Goal: Find specific page/section: Find specific page/section

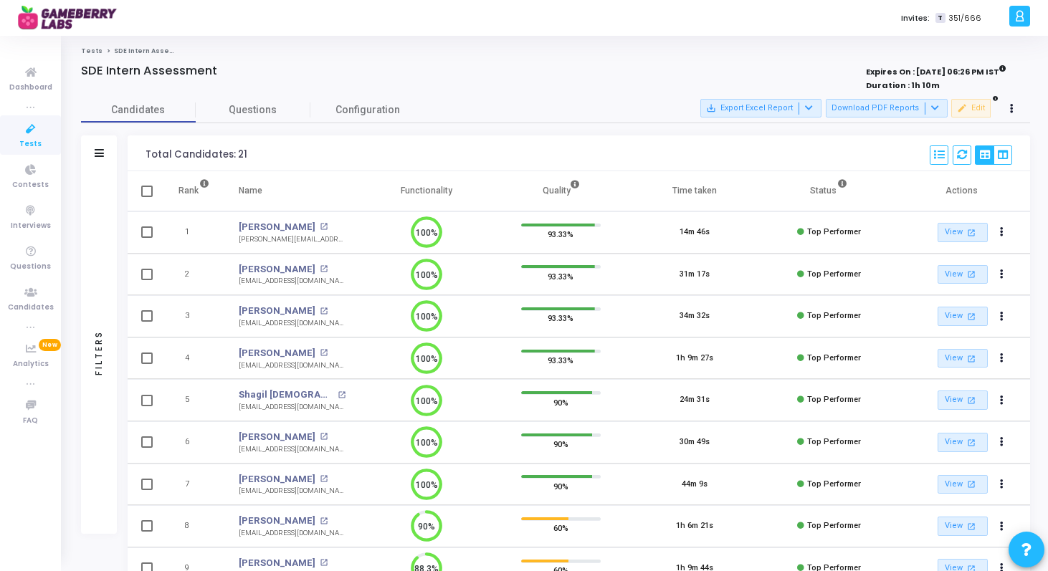
click at [27, 132] on icon at bounding box center [31, 129] width 30 height 18
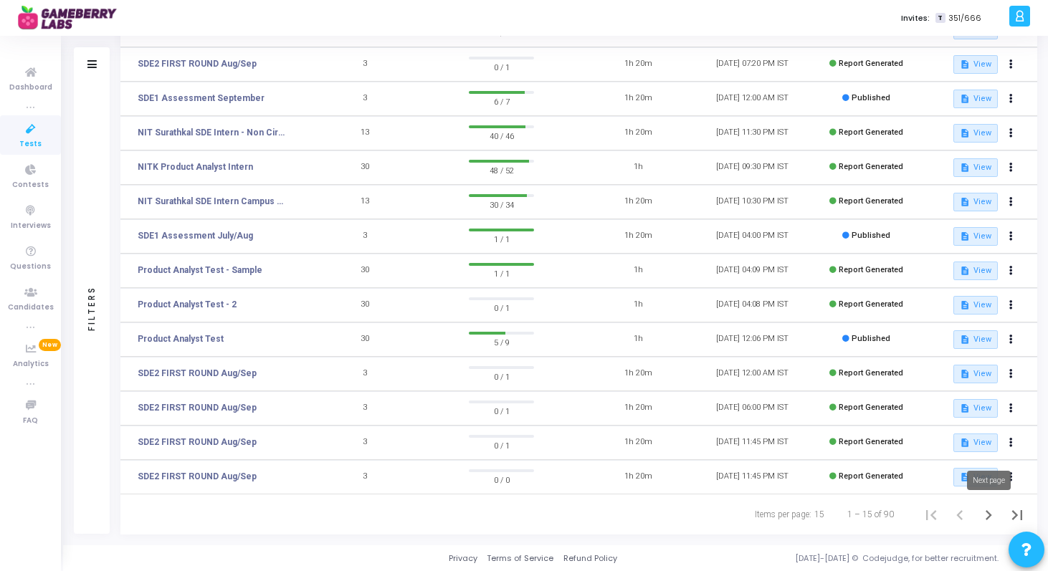
click at [989, 516] on icon "Next page" at bounding box center [989, 515] width 6 height 10
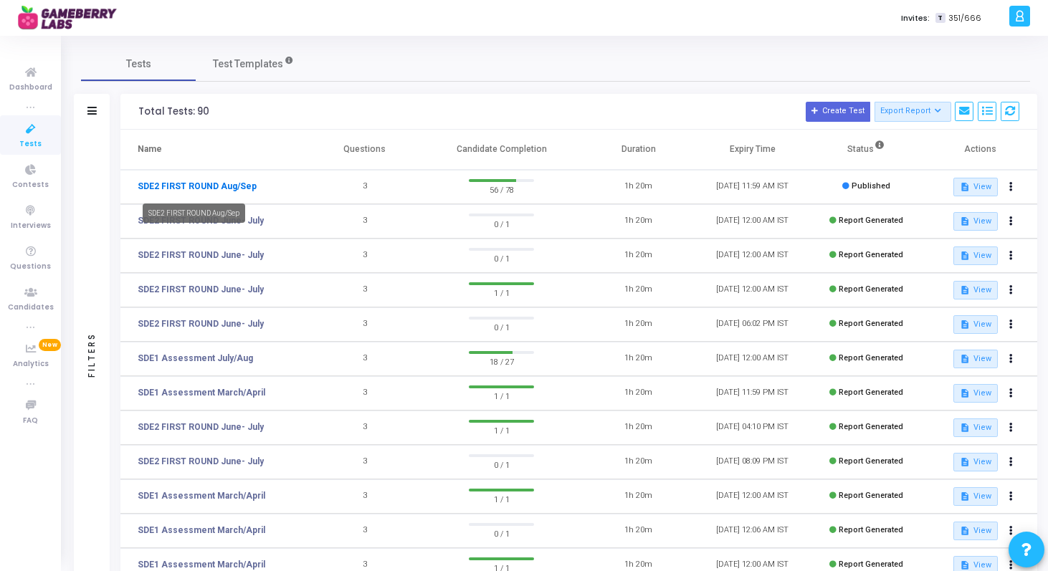
click at [211, 191] on link "SDE2 FIRST ROUND Aug/Sep" at bounding box center [197, 186] width 119 height 13
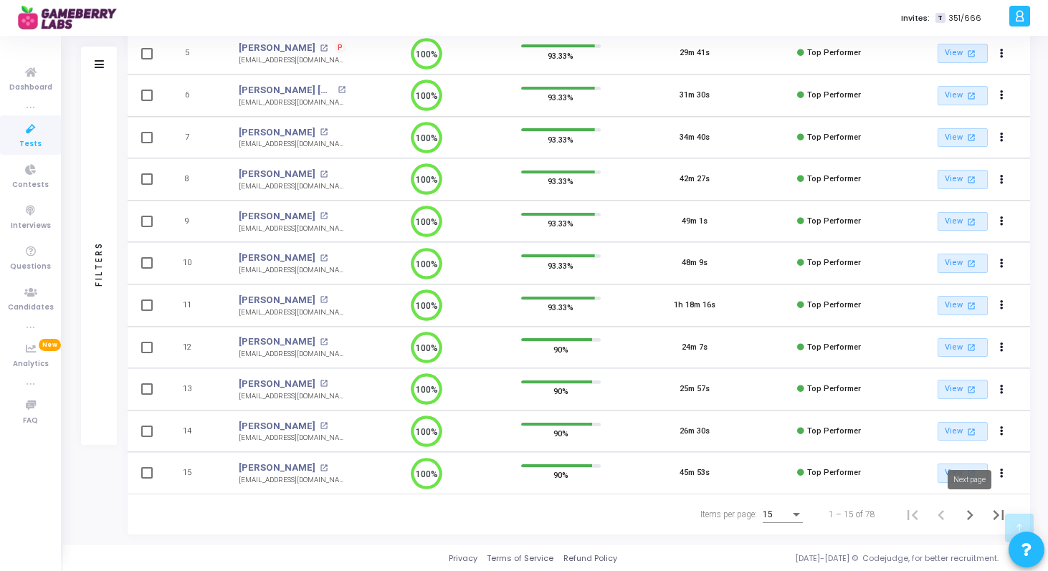
click at [967, 514] on icon "Next page" at bounding box center [970, 515] width 20 height 20
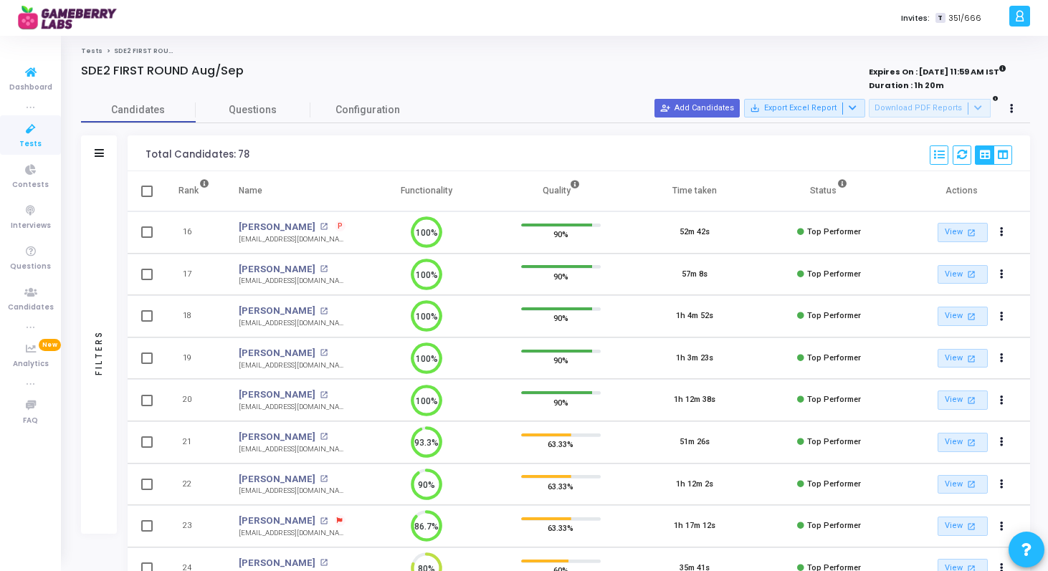
click at [31, 125] on icon at bounding box center [31, 129] width 30 height 18
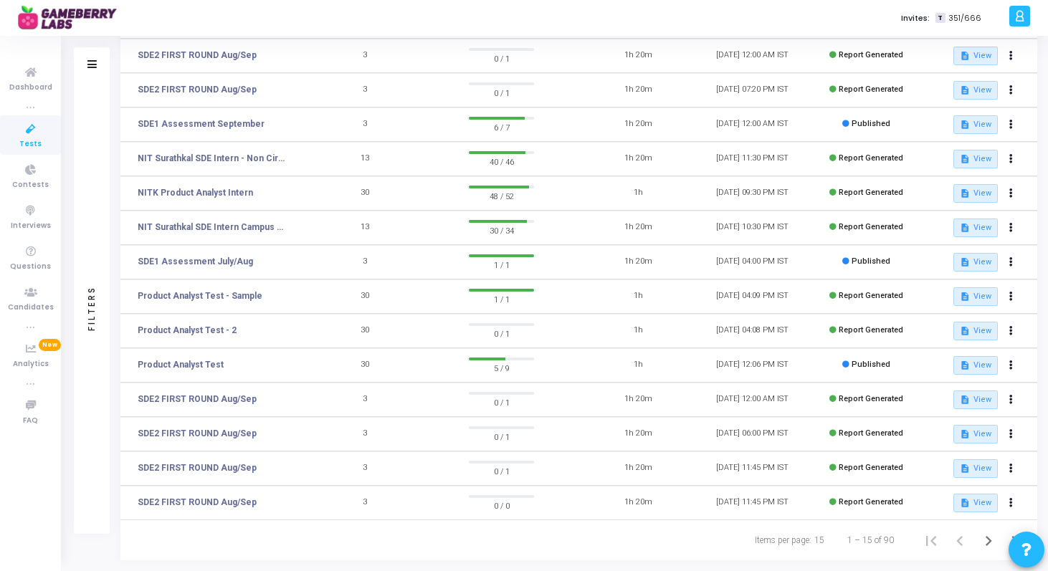
scroll to position [191, 0]
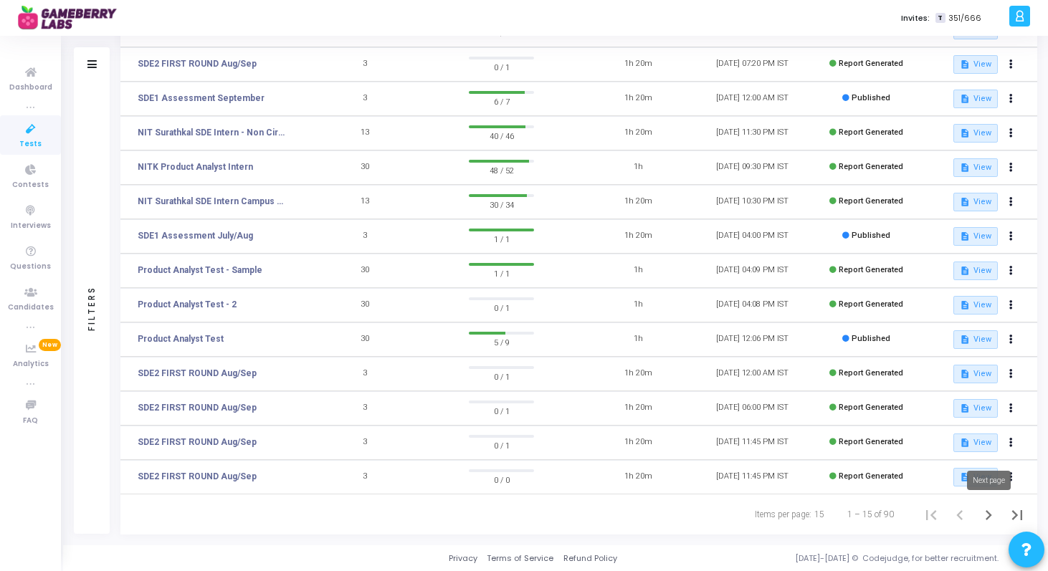
click at [986, 515] on icon "Next page" at bounding box center [989, 515] width 20 height 20
